Goal: Task Accomplishment & Management: Manage account settings

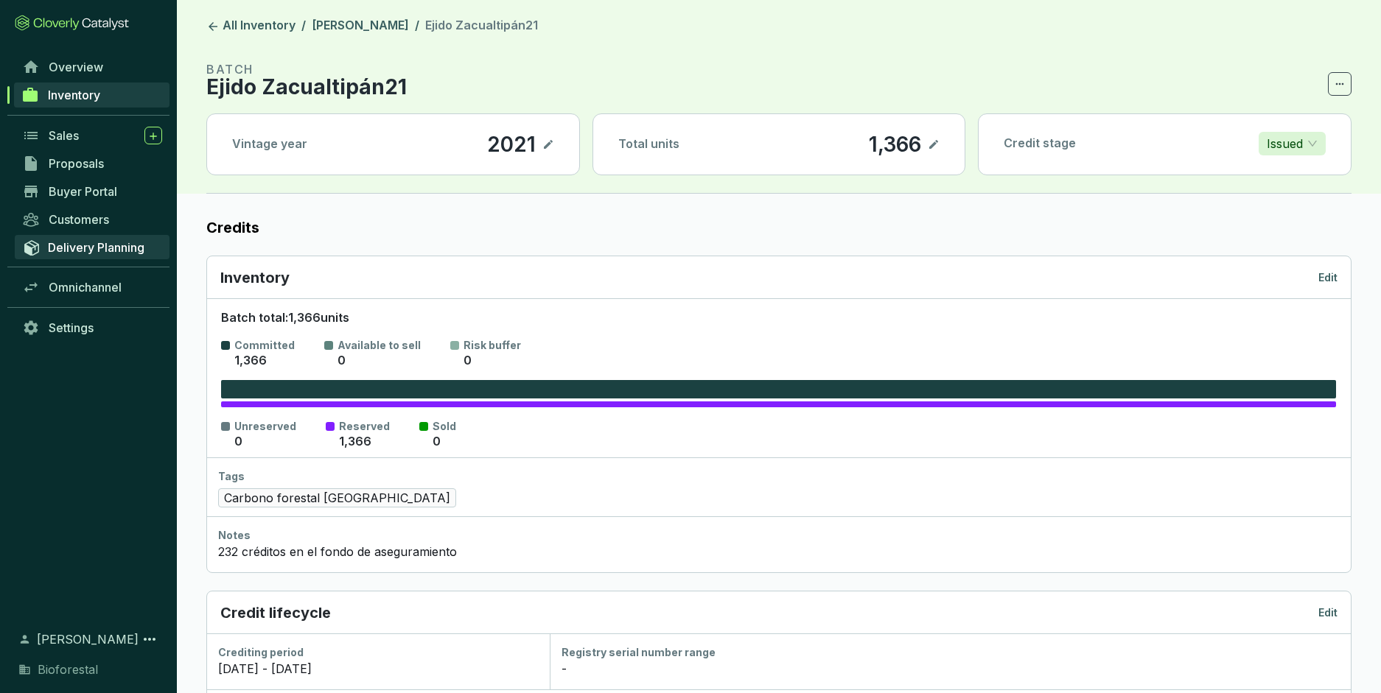
click at [105, 249] on span "Delivery Planning" at bounding box center [96, 247] width 97 height 15
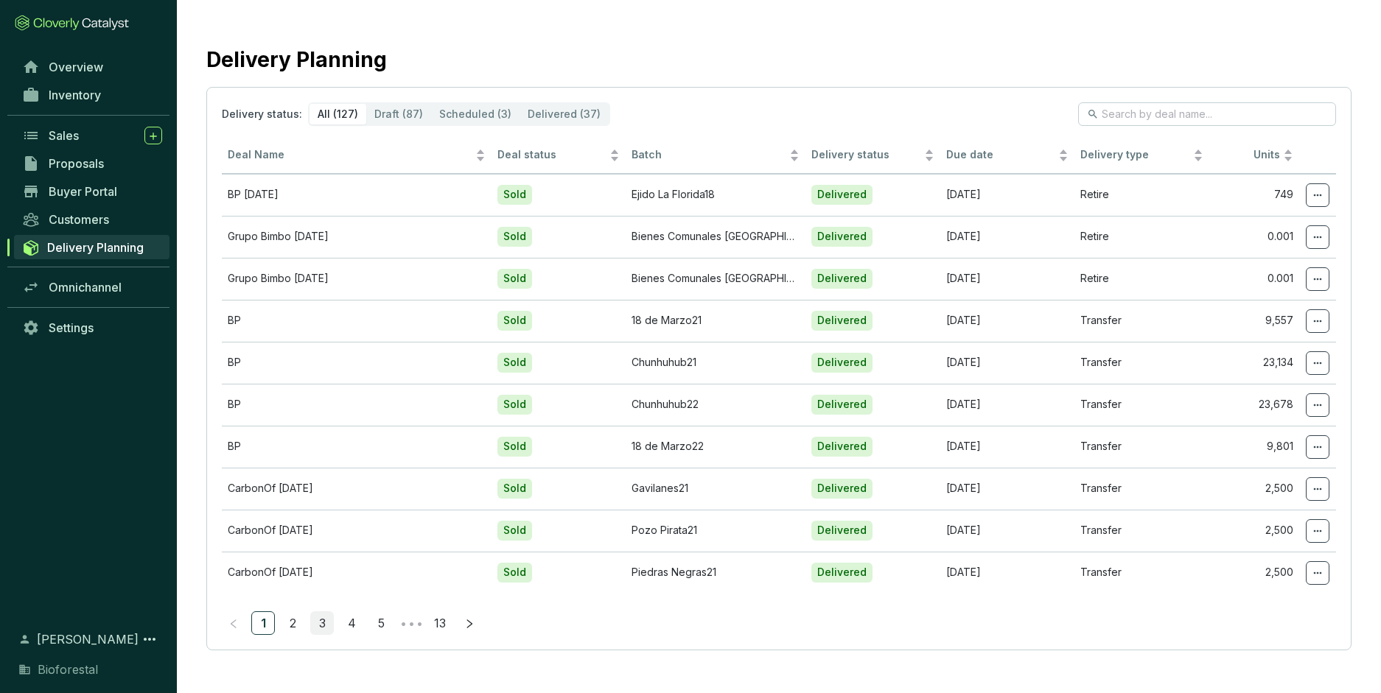
click at [321, 619] on link "3" at bounding box center [322, 623] width 22 height 22
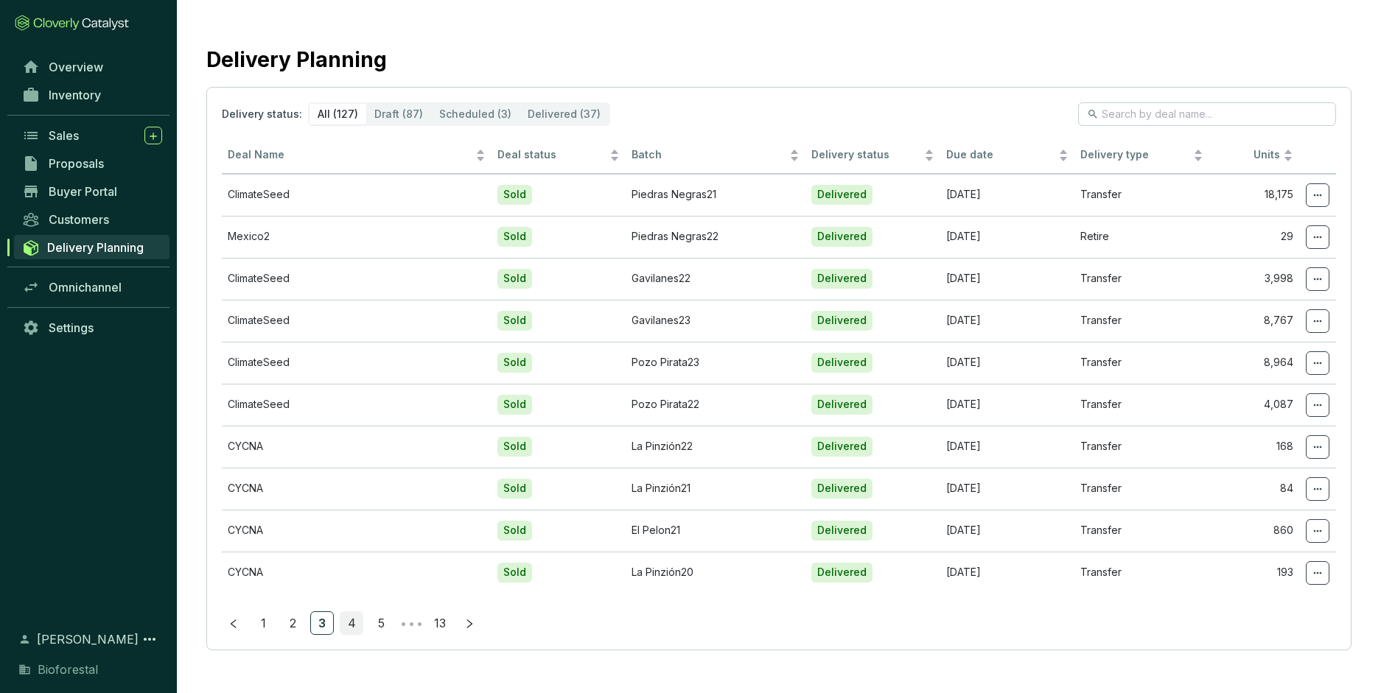
click at [351, 623] on link "4" at bounding box center [351, 623] width 22 height 22
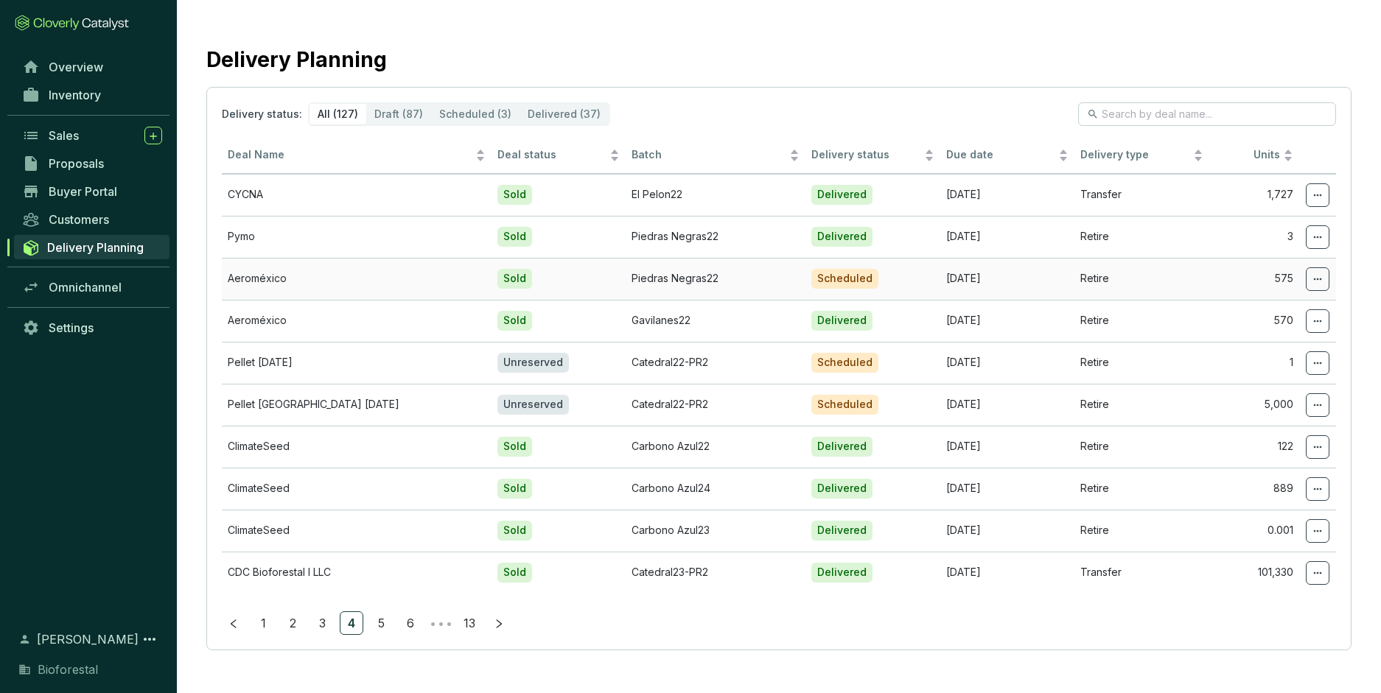
click at [839, 283] on div "Scheduled" at bounding box center [844, 279] width 67 height 20
click at [1318, 330] on span at bounding box center [1318, 322] width 24 height 24
click at [1281, 362] on span "Edit delivery details" at bounding box center [1263, 359] width 102 height 12
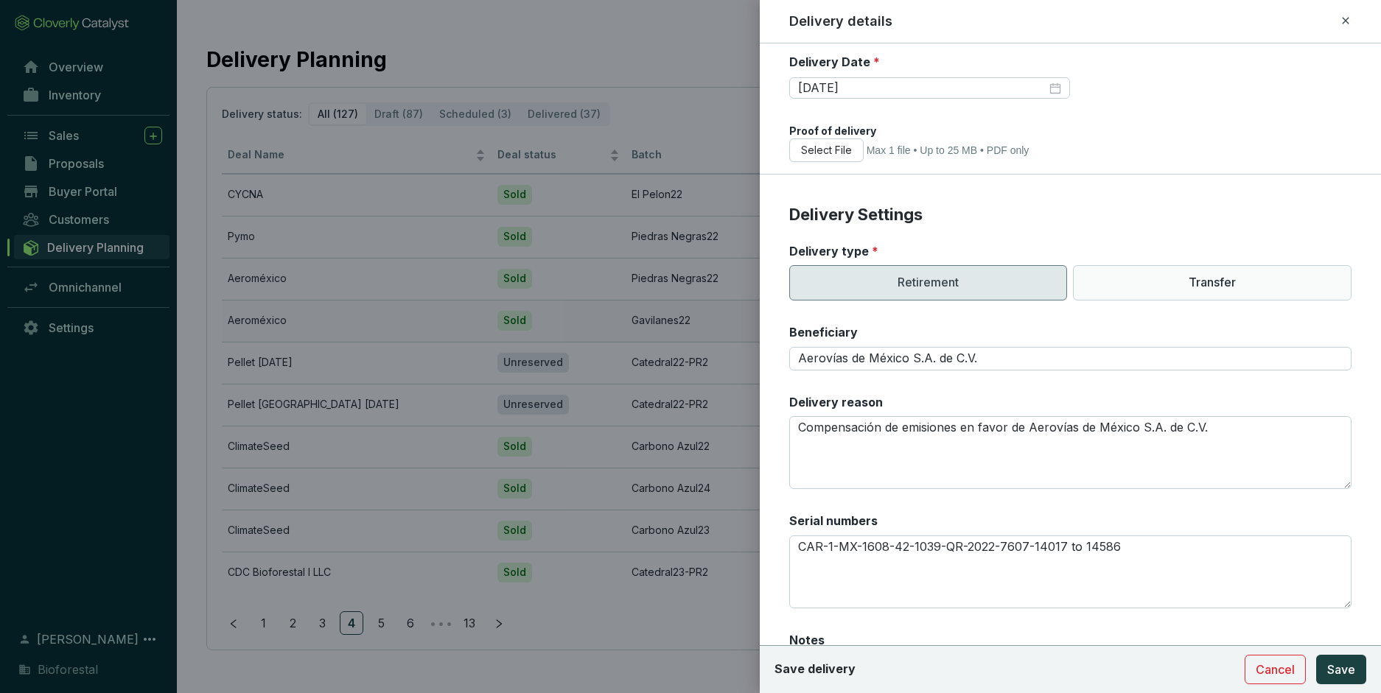
scroll to position [268, 0]
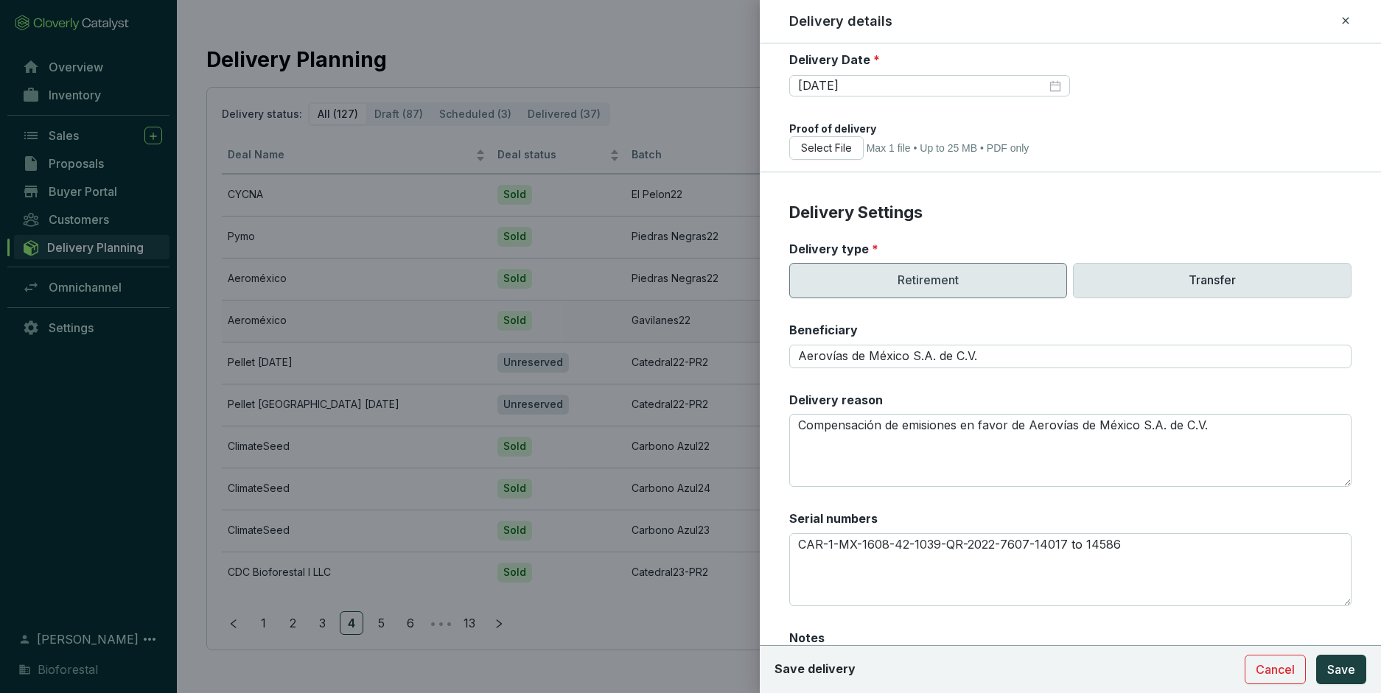
click at [1180, 290] on p "Transfer" at bounding box center [1212, 280] width 279 height 35
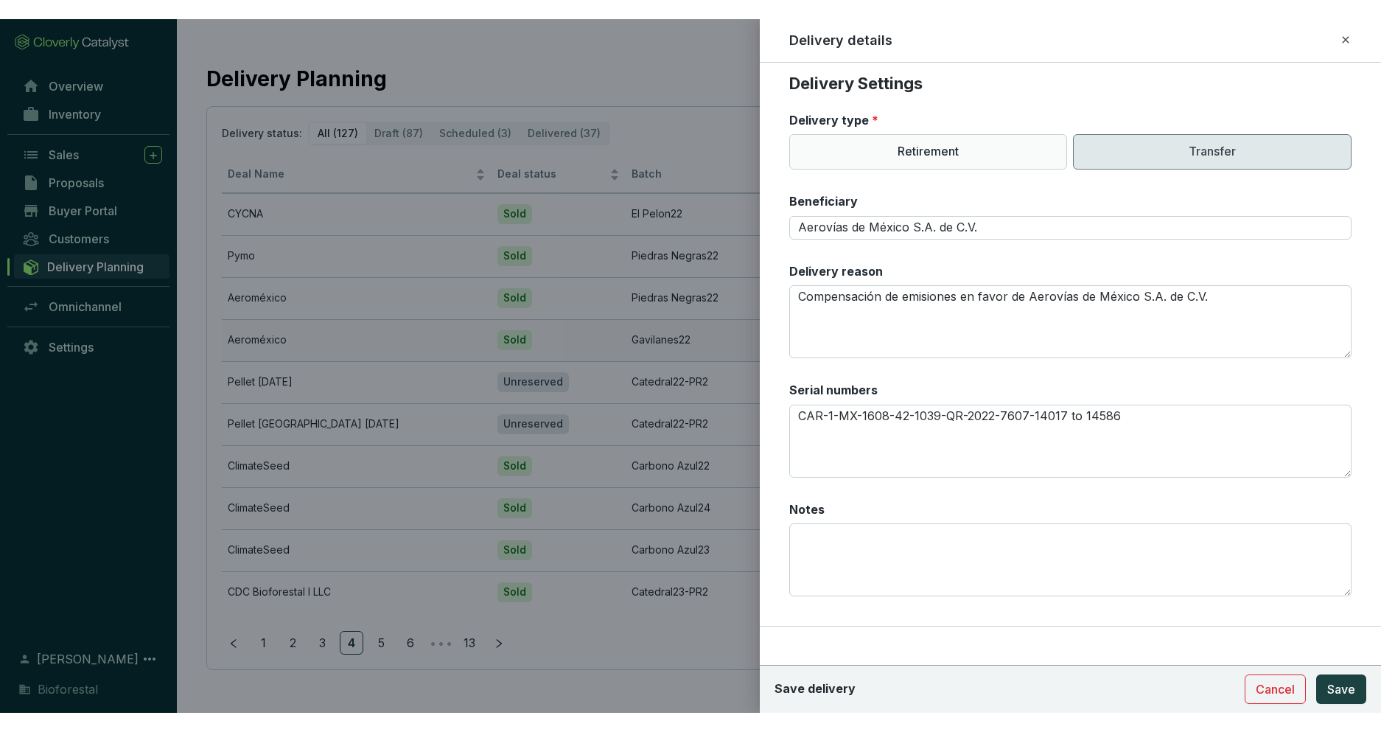
scroll to position [391, 0]
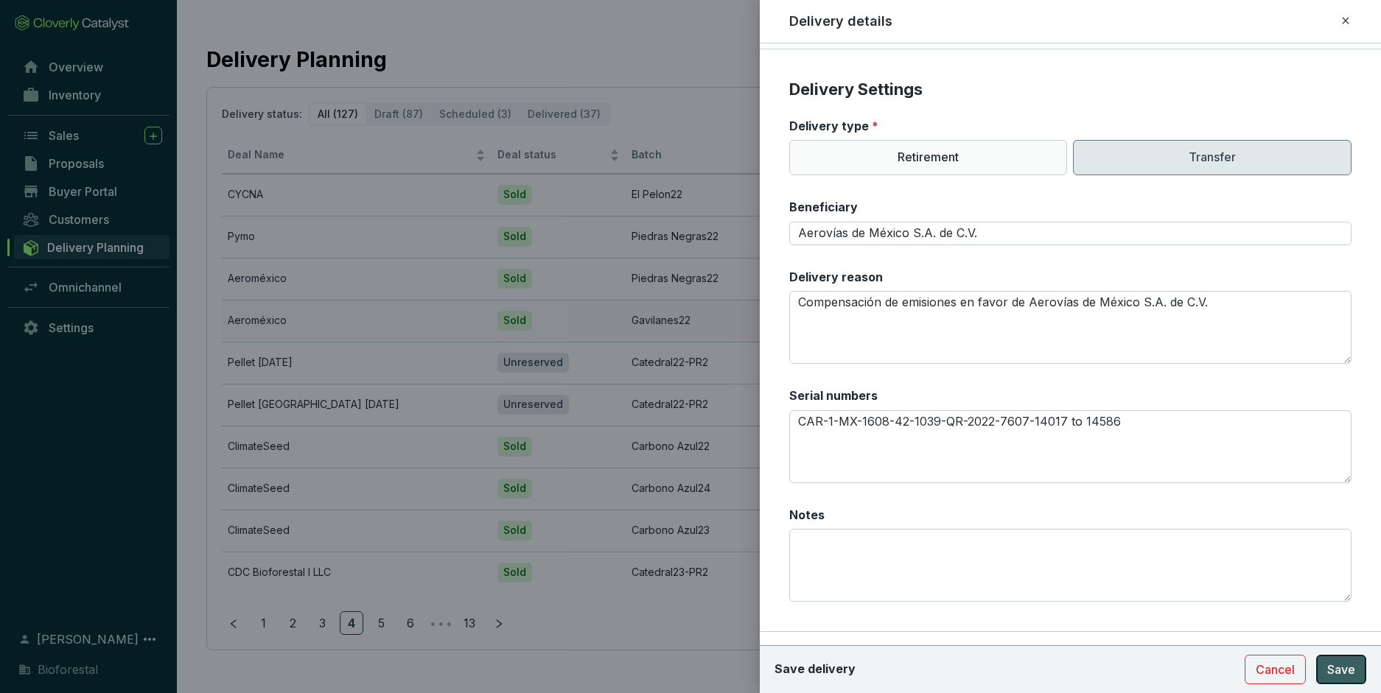
click at [1348, 672] on span "Save" at bounding box center [1341, 670] width 28 height 18
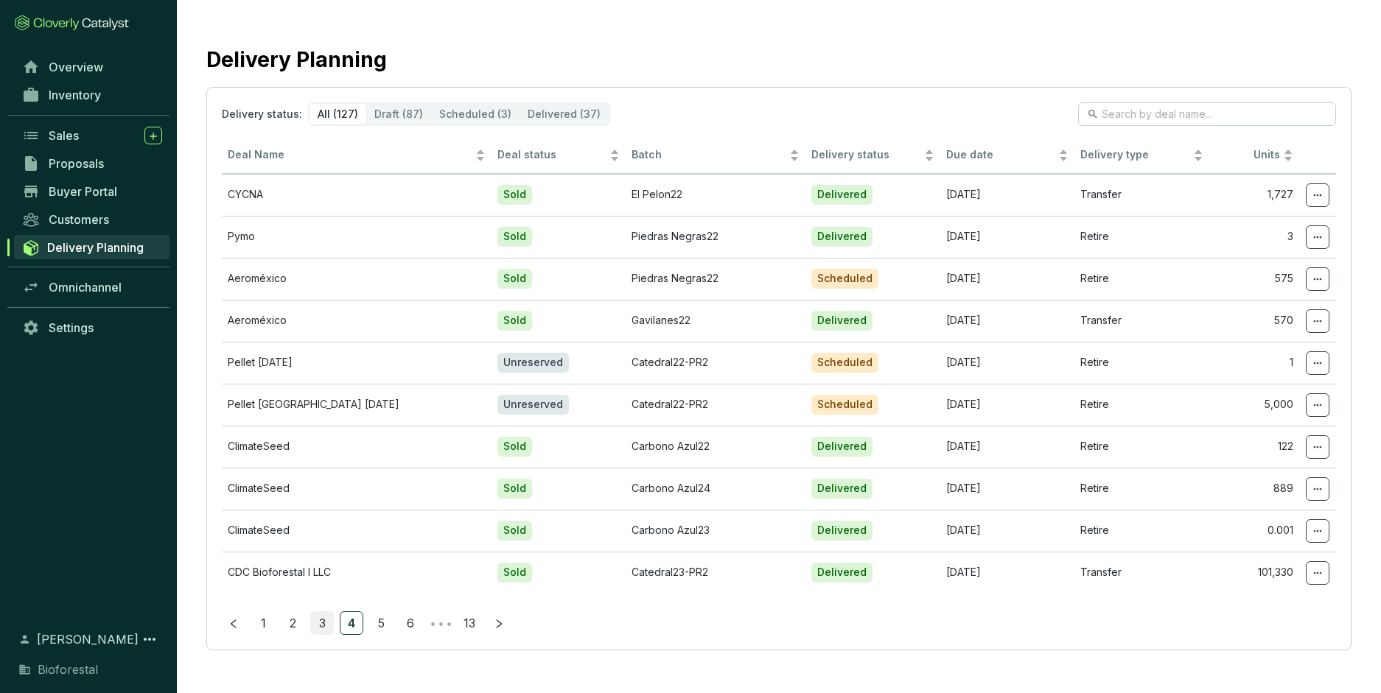
click at [321, 625] on link "3" at bounding box center [322, 623] width 22 height 22
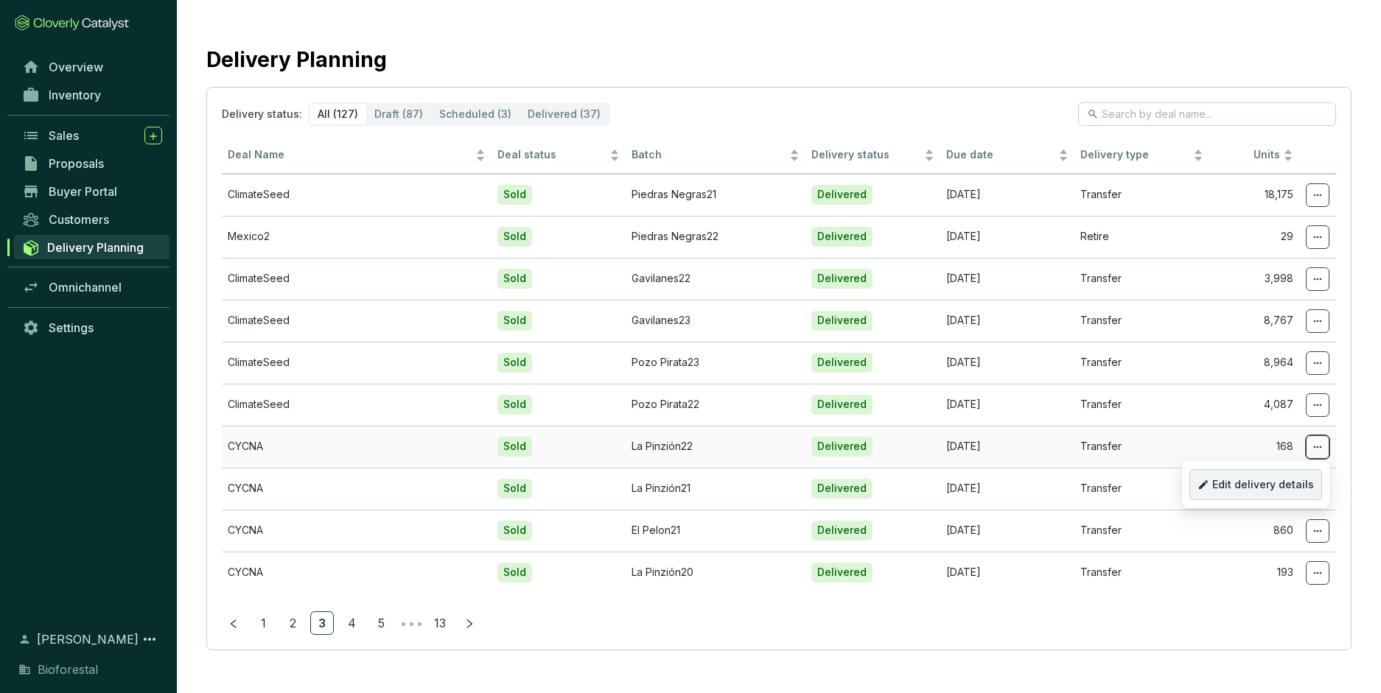
click at [1307, 480] on span "Edit delivery details" at bounding box center [1263, 485] width 102 height 12
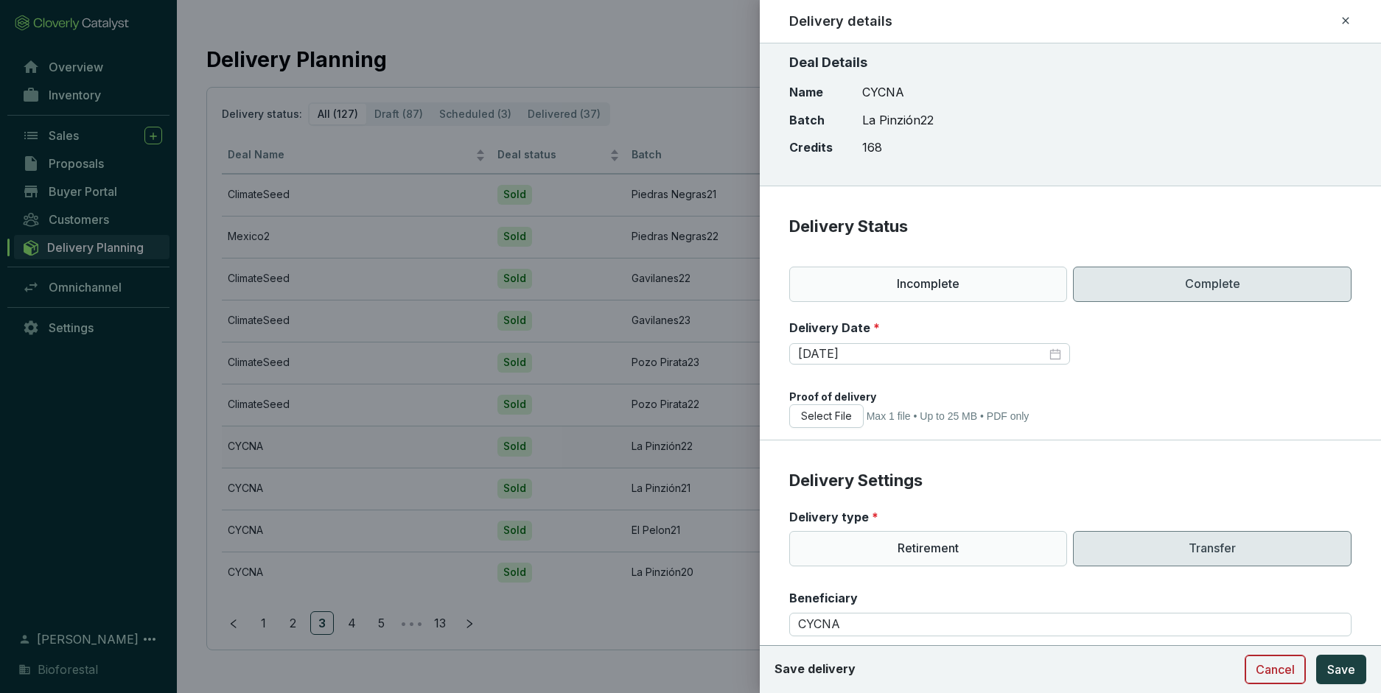
click at [1284, 671] on span "Cancel" at bounding box center [1275, 670] width 39 height 18
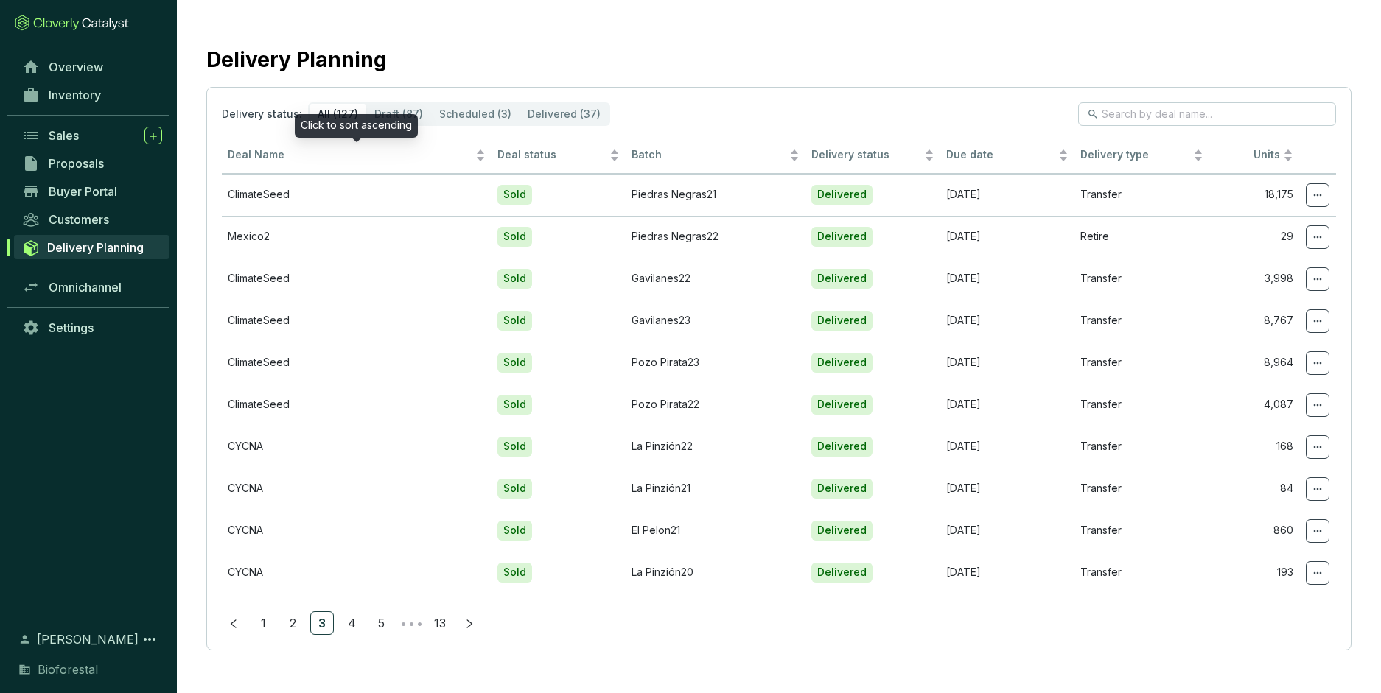
click at [396, 116] on div "Click to sort ascending" at bounding box center [356, 126] width 123 height 24
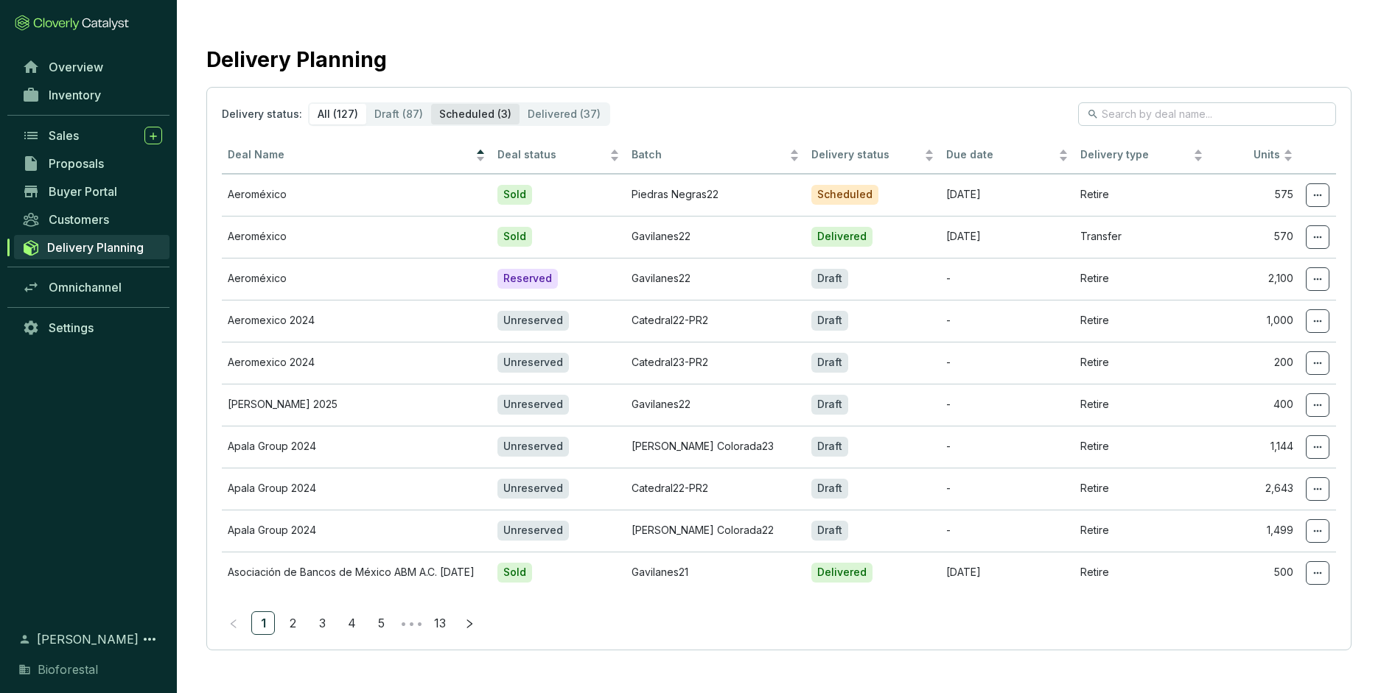
click at [465, 113] on div "Scheduled (3)" at bounding box center [475, 114] width 88 height 21
click at [431, 104] on input "Scheduled (3)" at bounding box center [431, 104] width 0 height 0
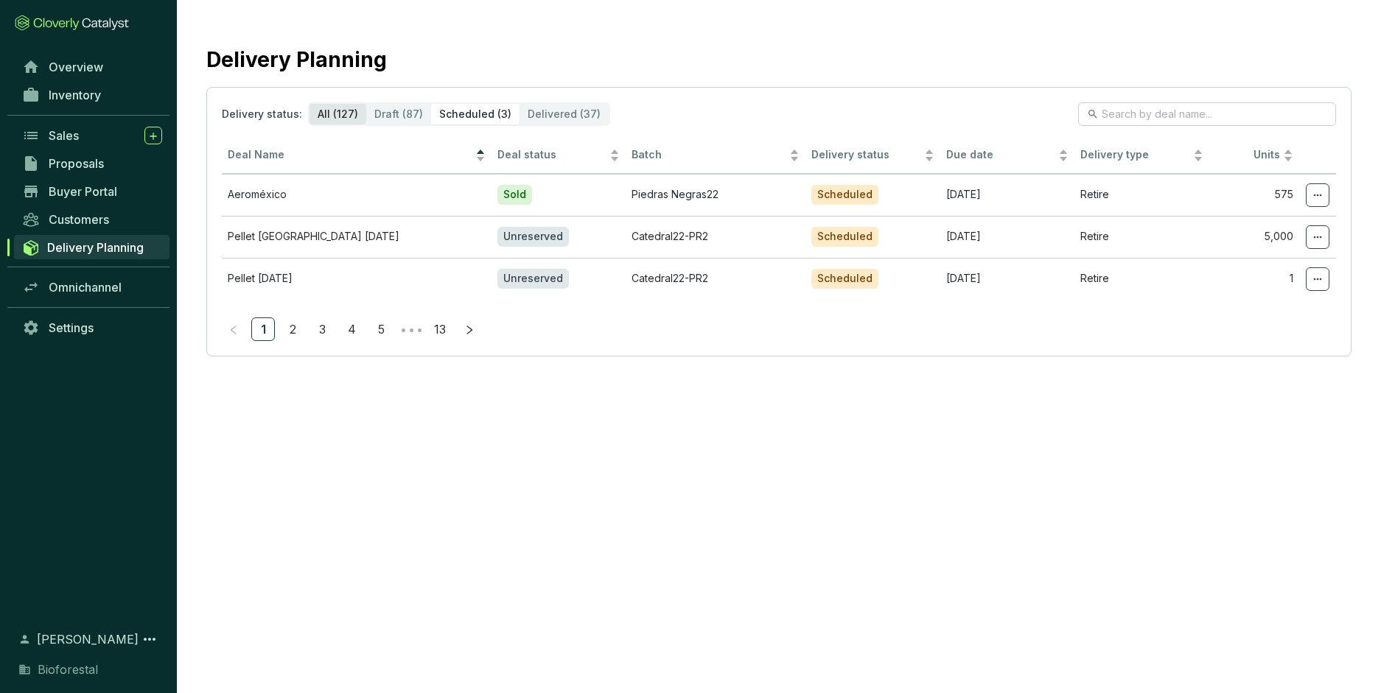
click at [347, 114] on div "All (127)" at bounding box center [338, 114] width 57 height 21
click at [310, 104] on input "All (127)" at bounding box center [310, 104] width 0 height 0
